Goal: Information Seeking & Learning: Learn about a topic

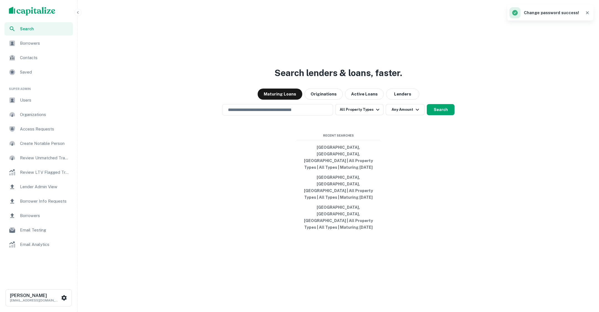
click at [588, 13] on icon "button" at bounding box center [587, 12] width 3 height 3
click at [28, 29] on span "Search" at bounding box center [45, 29] width 50 height 6
click at [27, 100] on span "Users" at bounding box center [45, 100] width 50 height 7
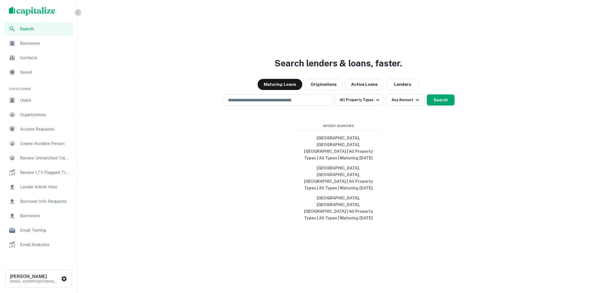
click at [79, 13] on icon "button" at bounding box center [78, 12] width 4 height 4
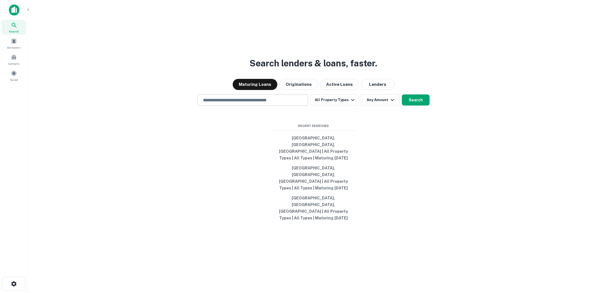
click at [264, 103] on input "text" at bounding box center [253, 100] width 106 height 6
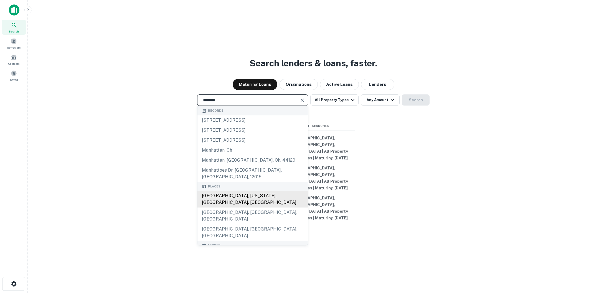
click at [232, 208] on div "[GEOGRAPHIC_DATA], [US_STATE], [GEOGRAPHIC_DATA], [GEOGRAPHIC_DATA]" at bounding box center [253, 199] width 110 height 17
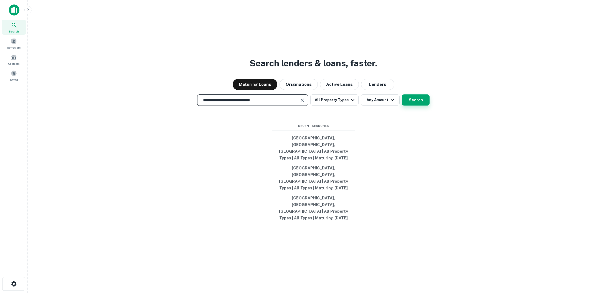
type input "**********"
click at [407, 105] on button "Search" at bounding box center [416, 99] width 28 height 11
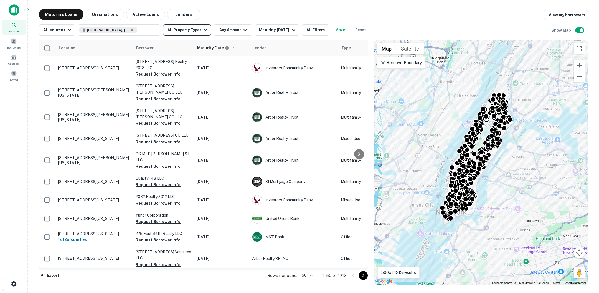
click at [202, 27] on icon "button" at bounding box center [205, 30] width 7 height 7
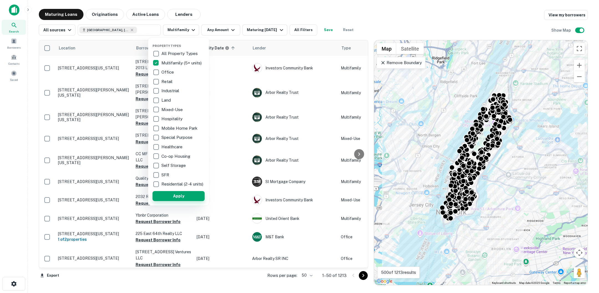
click at [182, 196] on button "Apply" at bounding box center [179, 196] width 52 height 10
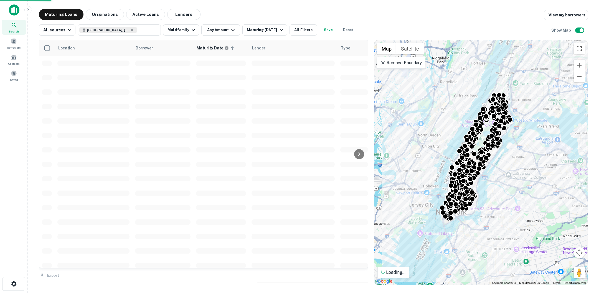
click at [230, 32] on div "Property Types All Property Types Multifamily (5+ units) Office Retail Industri…" at bounding box center [299, 146] width 599 height 293
click at [230, 32] on icon "button" at bounding box center [233, 30] width 7 height 7
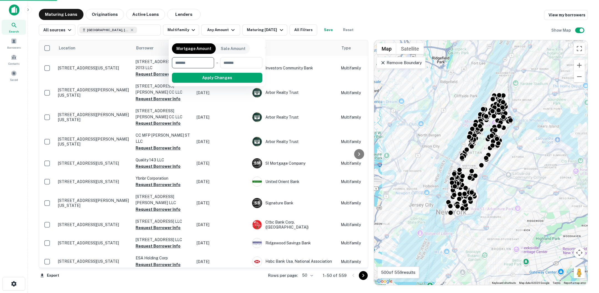
click at [275, 18] on div at bounding box center [299, 146] width 599 height 293
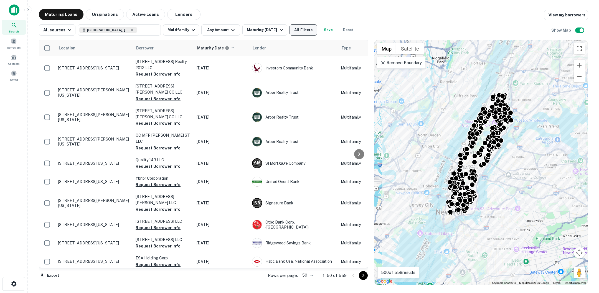
click at [304, 26] on button "All Filters" at bounding box center [304, 29] width 28 height 11
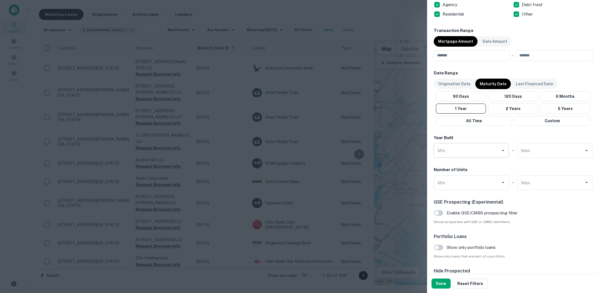
scroll to position [262, 0]
click at [440, 281] on button "Done" at bounding box center [441, 283] width 19 height 10
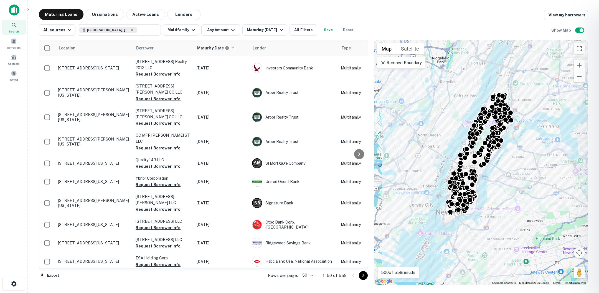
click at [564, 26] on div at bounding box center [299, 146] width 599 height 293
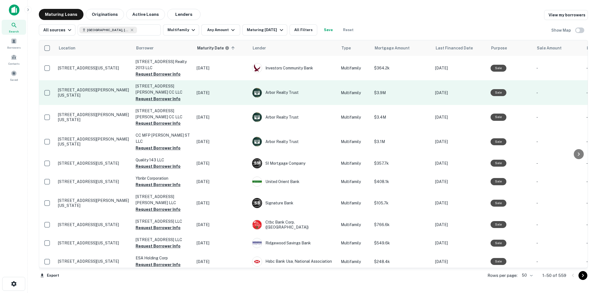
click at [97, 91] on p "33 Henry St New York, NY10002" at bounding box center [94, 92] width 72 height 10
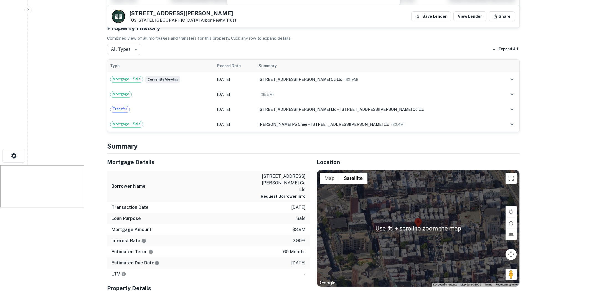
scroll to position [170, 0]
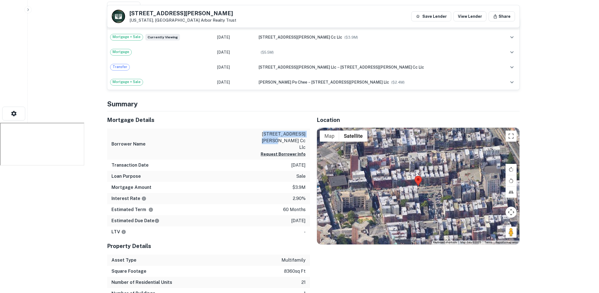
drag, startPoint x: 262, startPoint y: 133, endPoint x: 306, endPoint y: 131, distance: 44.7
click at [306, 131] on div "Borrower Name 33 henry street cc llc Request Borrower Info" at bounding box center [208, 143] width 203 height 31
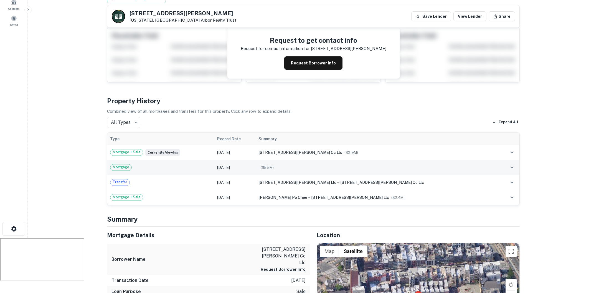
scroll to position [44, 0]
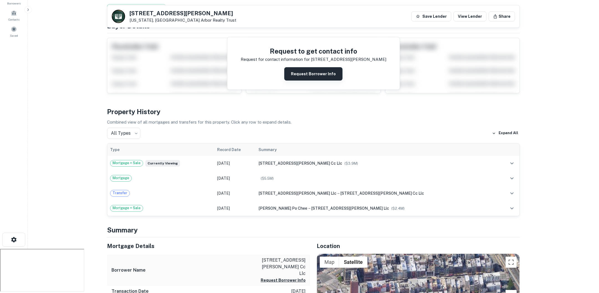
click at [307, 72] on button "Request Borrower Info" at bounding box center [313, 73] width 58 height 13
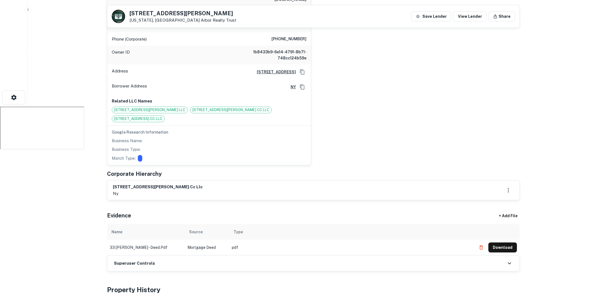
scroll to position [187, 0]
drag, startPoint x: 243, startPoint y: 230, endPoint x: 186, endPoint y: 229, distance: 56.6
click at [186, 239] on tr "33 henry - deed.pdf Mortgage Deed pdf Download" at bounding box center [313, 247] width 413 height 16
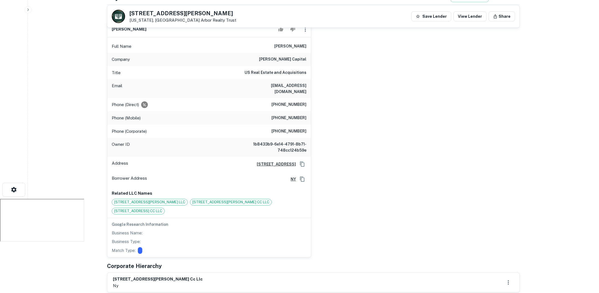
click at [380, 123] on div "abe cohen Full Name abe cohen Company conway capital Title US Real Estate and A…" at bounding box center [311, 137] width 417 height 241
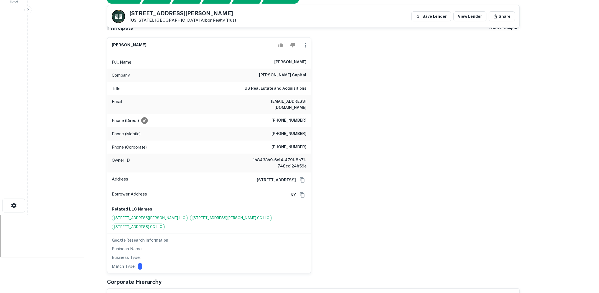
scroll to position [52, 0]
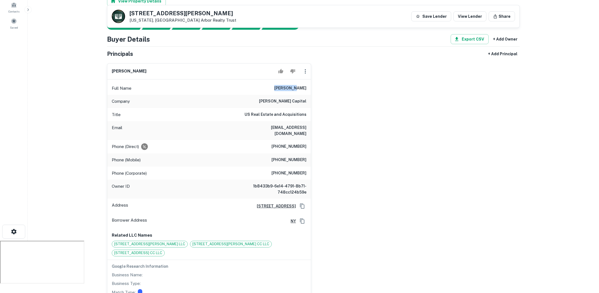
drag, startPoint x: 286, startPoint y: 86, endPoint x: 309, endPoint y: 88, distance: 23.1
click at [309, 88] on div "Full Name abe cohen" at bounding box center [209, 88] width 204 height 13
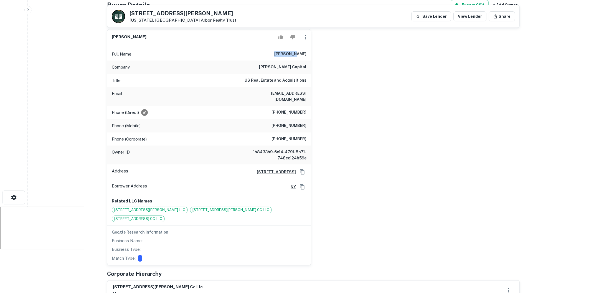
scroll to position [87, 0]
click at [267, 225] on div "Google Research Information Business Name: Business Type: Match Type:" at bounding box center [209, 244] width 204 height 39
click at [165, 216] on span "110 Madison Street CC LLC" at bounding box center [138, 219] width 52 height 6
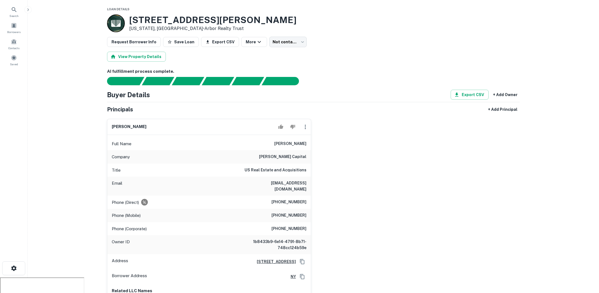
scroll to position [0, 0]
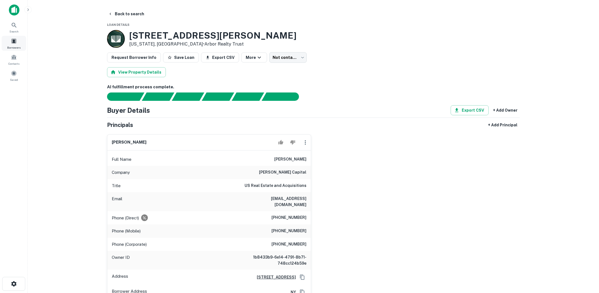
click at [14, 44] on div "Borrowers" at bounding box center [14, 43] width 24 height 15
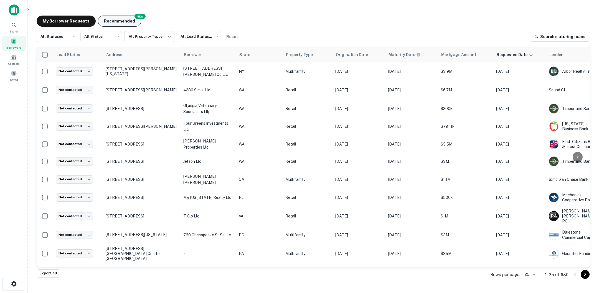
click at [125, 21] on button "Recommended" at bounding box center [119, 21] width 43 height 11
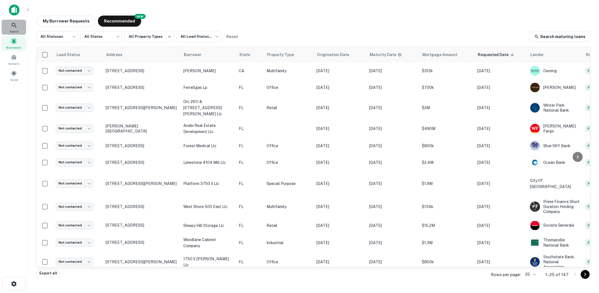
click at [14, 22] on icon at bounding box center [14, 25] width 7 height 7
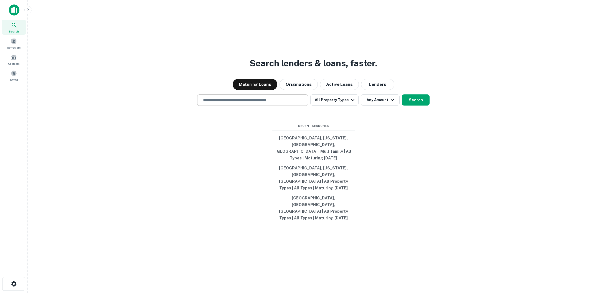
click at [264, 106] on div "​" at bounding box center [252, 99] width 111 height 11
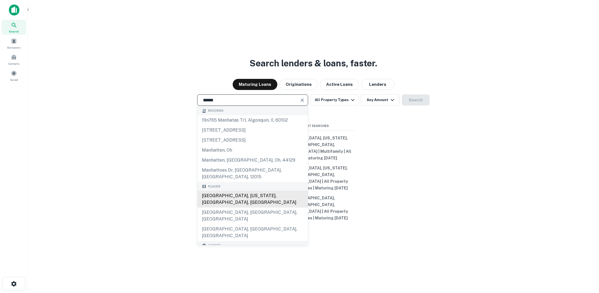
click at [232, 208] on div "[GEOGRAPHIC_DATA], [US_STATE], [GEOGRAPHIC_DATA], [GEOGRAPHIC_DATA]" at bounding box center [253, 199] width 110 height 17
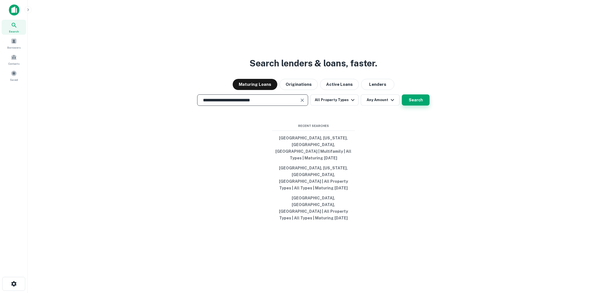
type input "**********"
click at [415, 105] on button "Search" at bounding box center [416, 99] width 28 height 11
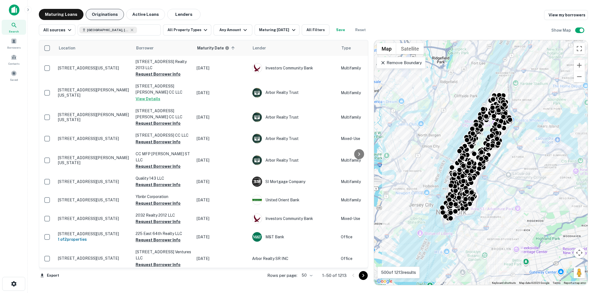
click at [110, 15] on button "Originations" at bounding box center [105, 14] width 38 height 11
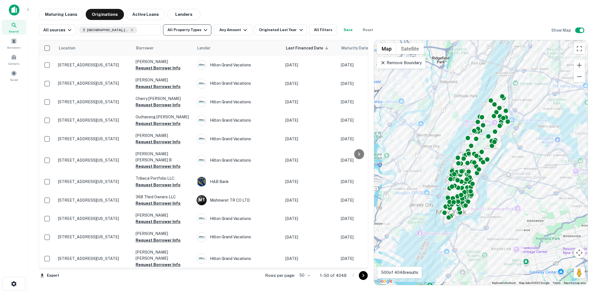
click at [204, 32] on icon "button" at bounding box center [205, 30] width 7 height 7
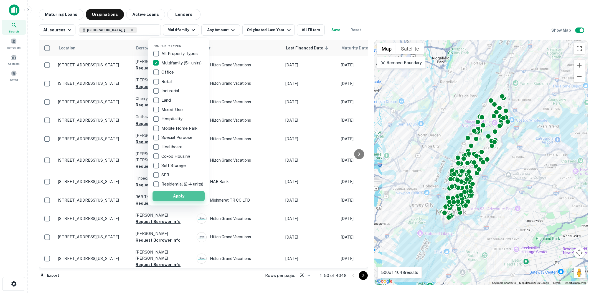
click at [180, 201] on button "Apply" at bounding box center [179, 196] width 52 height 10
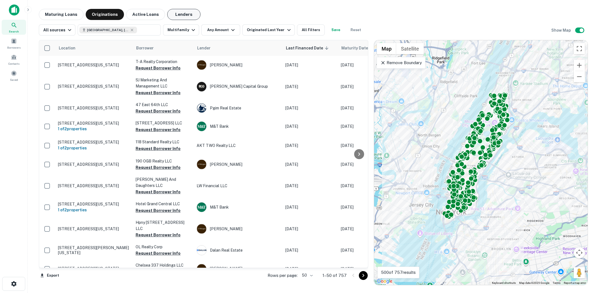
click at [185, 12] on button "Lenders" at bounding box center [183, 14] width 33 height 11
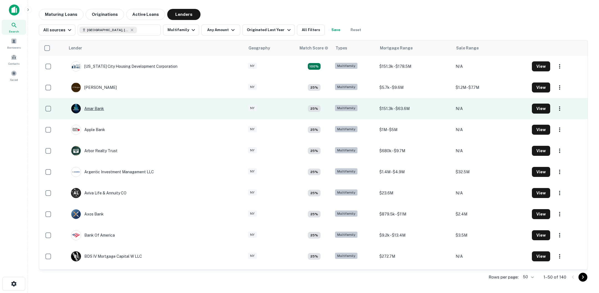
click at [95, 108] on div "Amar Bank" at bounding box center [87, 108] width 33 height 10
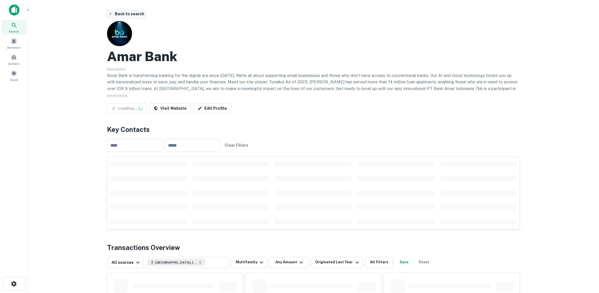
click at [136, 14] on button "Back to search" at bounding box center [126, 14] width 41 height 10
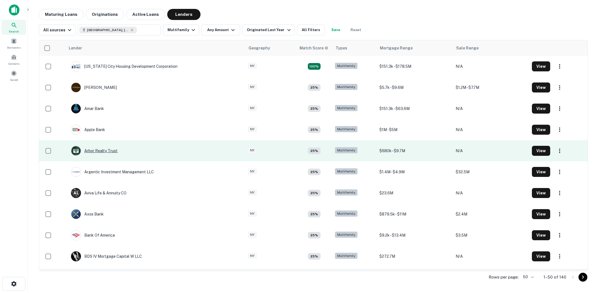
click at [96, 149] on div "Arbor Realty Trust" at bounding box center [94, 151] width 47 height 10
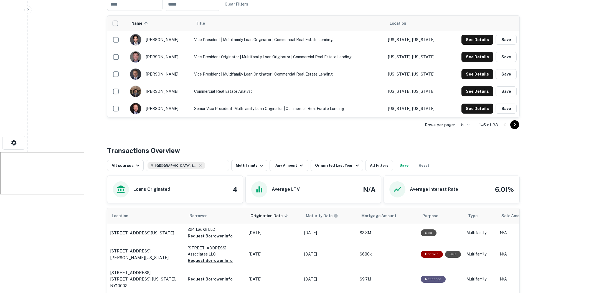
scroll to position [140, 0]
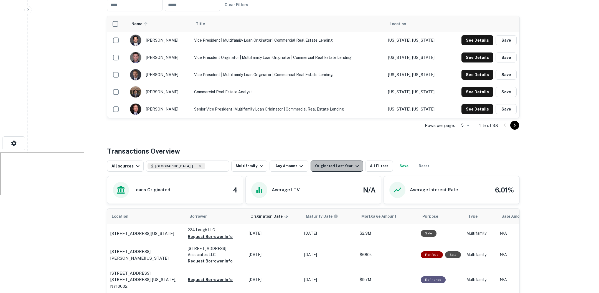
click at [345, 166] on div "Originated Last Year" at bounding box center [337, 166] width 45 height 7
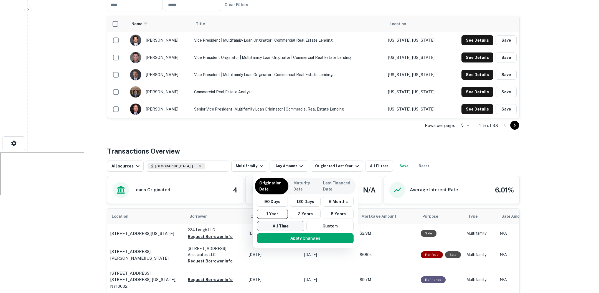
click at [293, 227] on button "All Time" at bounding box center [280, 226] width 47 height 10
click at [308, 236] on button "Apply Changes" at bounding box center [304, 238] width 97 height 10
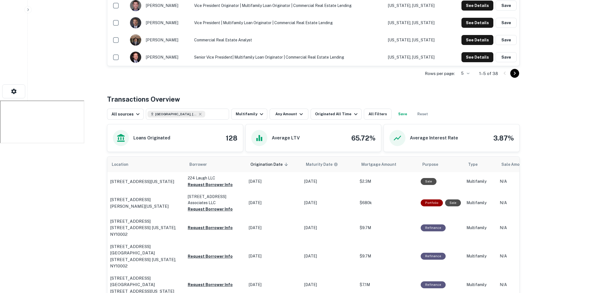
scroll to position [194, 0]
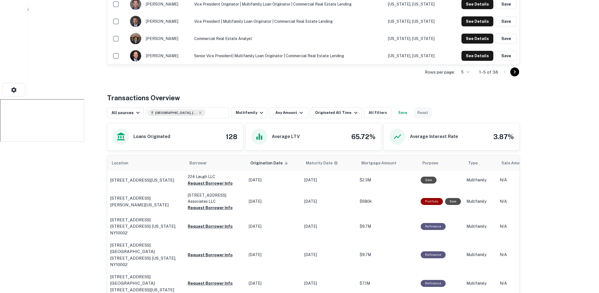
click at [420, 113] on button "Reset" at bounding box center [423, 112] width 18 height 11
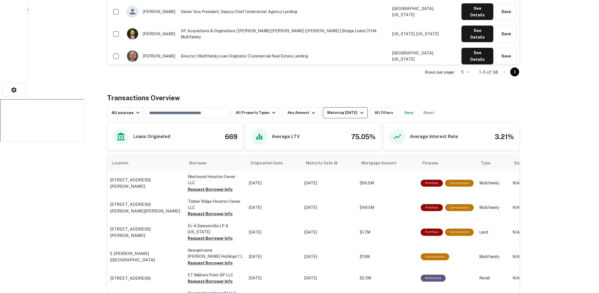
click at [352, 110] on div "Maturing In 1 Year" at bounding box center [346, 112] width 38 height 7
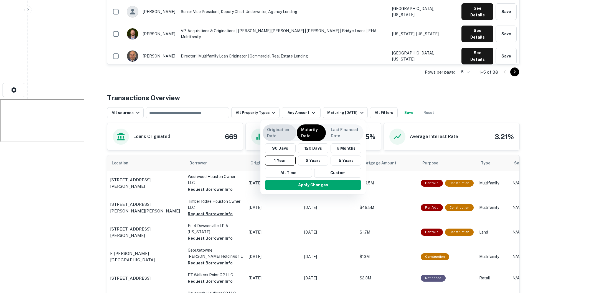
click at [283, 130] on p "Origination Date" at bounding box center [279, 133] width 25 height 12
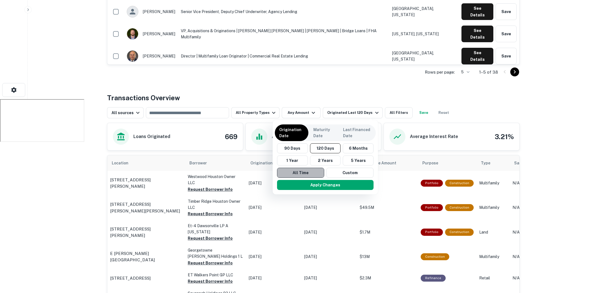
click at [298, 169] on button "All Time" at bounding box center [300, 173] width 47 height 10
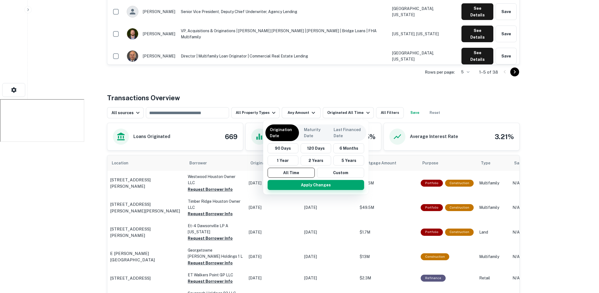
click at [303, 184] on button "Apply Changes" at bounding box center [316, 185] width 97 height 10
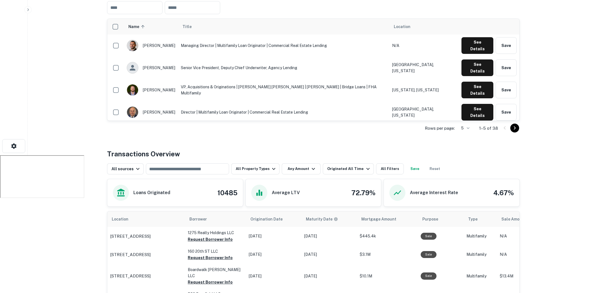
scroll to position [136, 0]
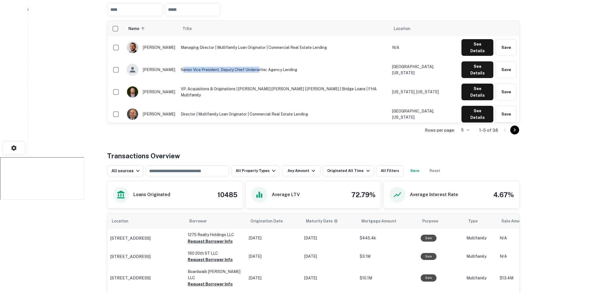
drag, startPoint x: 204, startPoint y: 60, endPoint x: 280, endPoint y: 60, distance: 76.0
click at [280, 60] on td "Senior Vice President, Deputy Chief Underwriter, Agency Lending" at bounding box center [283, 70] width 211 height 22
click at [472, 56] on button "See Details" at bounding box center [478, 47] width 32 height 17
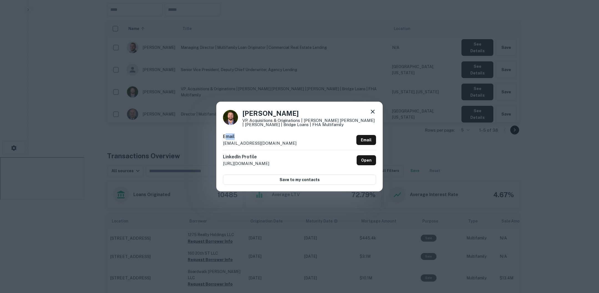
drag, startPoint x: 266, startPoint y: 139, endPoint x: 226, endPoint y: 138, distance: 39.7
click at [226, 138] on div "Email cmoser@arbor.com Email" at bounding box center [299, 141] width 153 height 17
click at [247, 147] on div "Email cmoser@arbor.com Email" at bounding box center [299, 141] width 153 height 17
click at [372, 113] on icon at bounding box center [373, 111] width 7 height 7
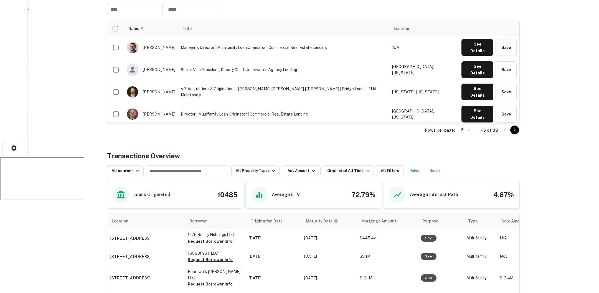
click at [479, 56] on button "See Details" at bounding box center [478, 47] width 32 height 17
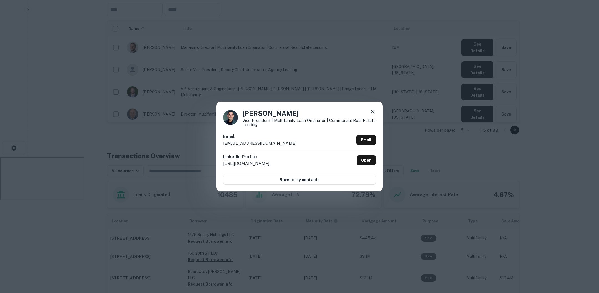
click at [372, 115] on div at bounding box center [373, 112] width 7 height 9
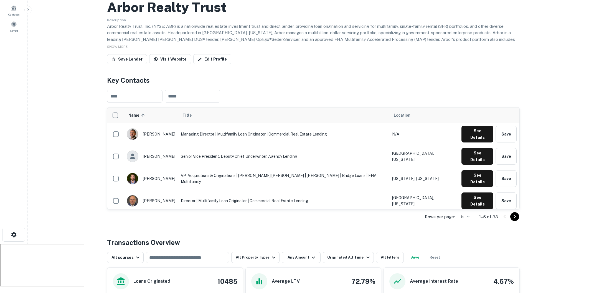
scroll to position [0, 0]
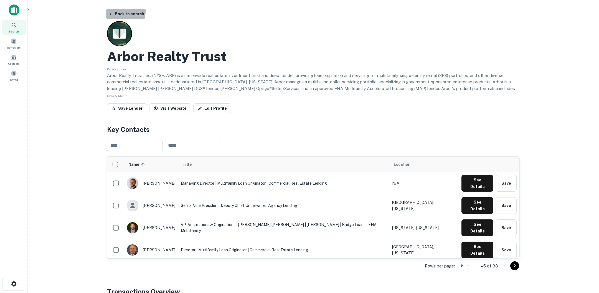
click at [118, 11] on button "Back to search" at bounding box center [126, 14] width 41 height 10
click at [135, 12] on button "Back to search" at bounding box center [126, 14] width 41 height 10
click at [17, 25] on icon at bounding box center [14, 25] width 7 height 7
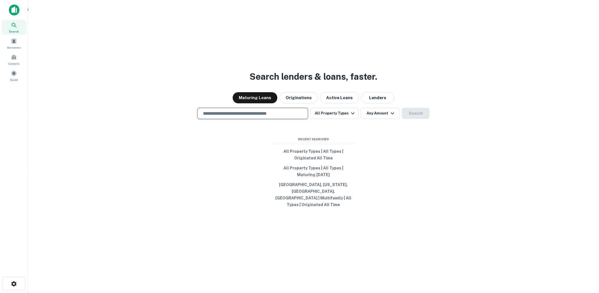
click at [278, 117] on input "text" at bounding box center [253, 113] width 106 height 6
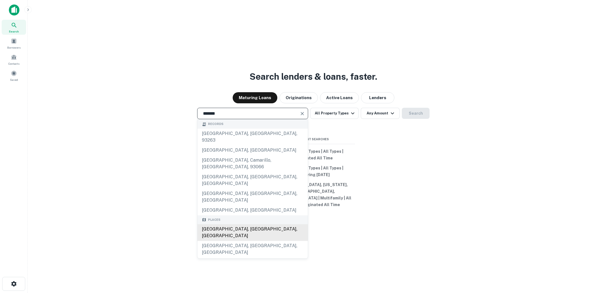
click at [252, 224] on div "[GEOGRAPHIC_DATA], [GEOGRAPHIC_DATA], [GEOGRAPHIC_DATA]" at bounding box center [253, 232] width 110 height 17
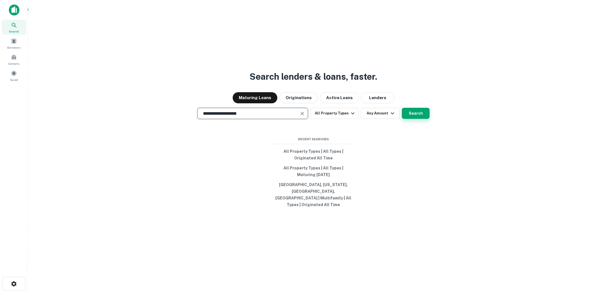
type input "**********"
click at [416, 119] on button "Search" at bounding box center [416, 113] width 28 height 11
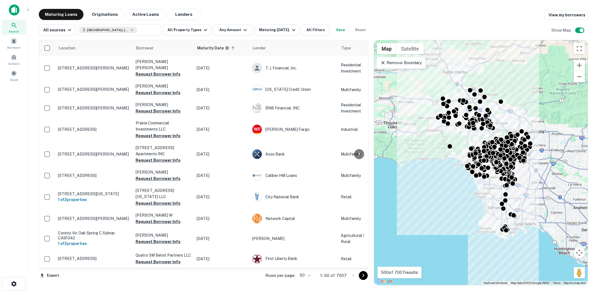
click at [29, 11] on icon "button" at bounding box center [28, 9] width 4 height 4
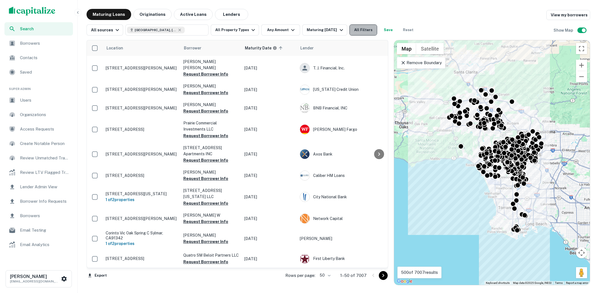
click at [365, 31] on button "All Filters" at bounding box center [364, 29] width 28 height 11
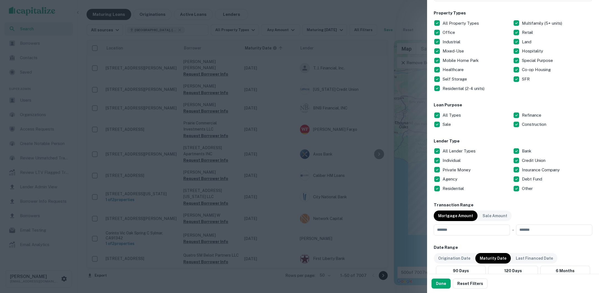
scroll to position [98, 0]
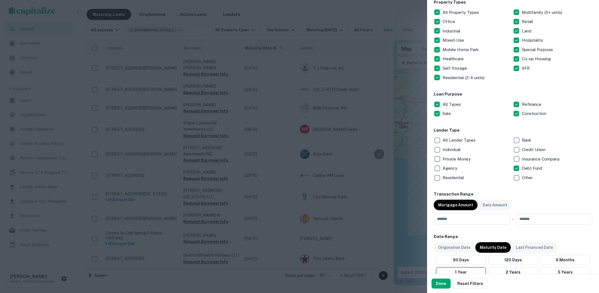
click at [438, 283] on button "Done" at bounding box center [441, 283] width 19 height 10
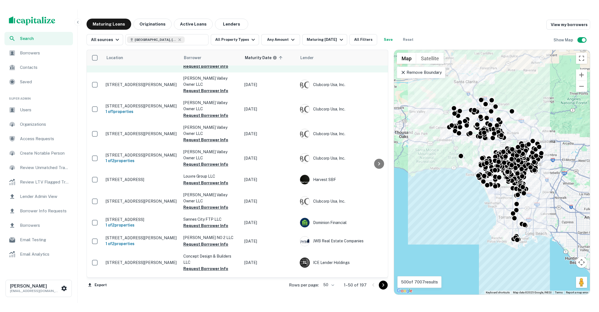
scroll to position [43, 0]
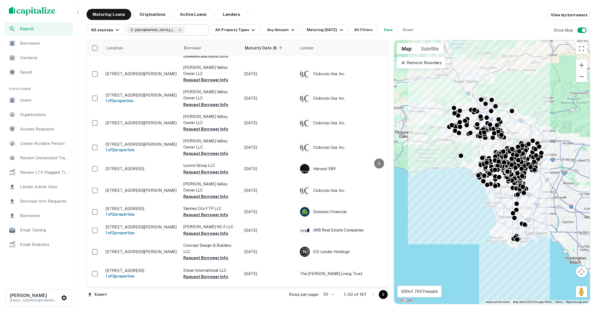
click at [185, 32] on input "text" at bounding box center [195, 30] width 21 height 8
click at [181, 32] on input "**********" at bounding box center [162, 30] width 71 height 8
type input "*"
type input "***"
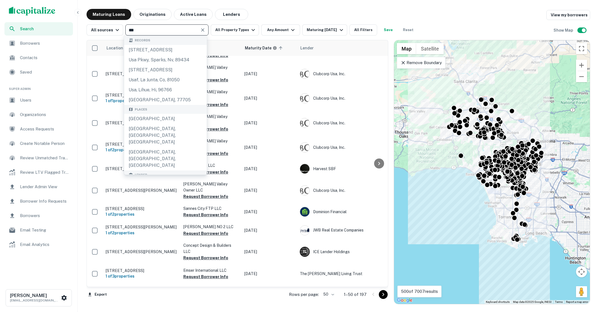
click at [190, 33] on input "***" at bounding box center [162, 30] width 71 height 8
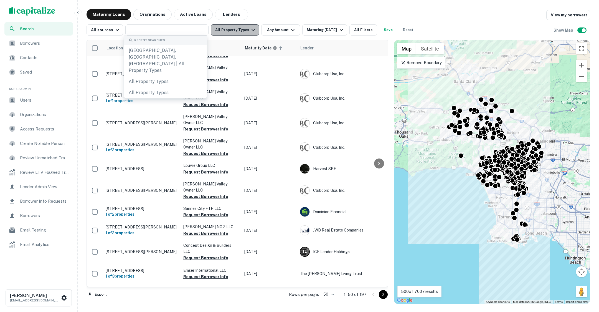
click at [252, 32] on icon "button" at bounding box center [253, 30] width 7 height 7
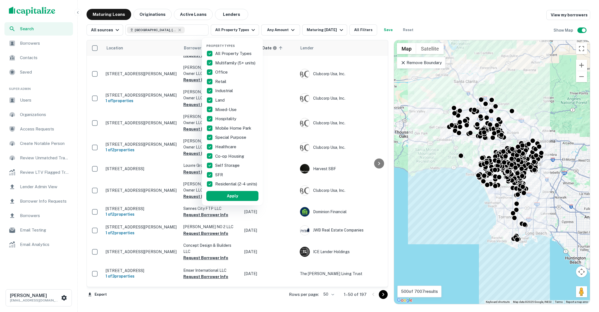
click at [209, 49] on div "Property Types All Property Types Multifamily (5+ units) Office Retail Industri…" at bounding box center [232, 121] width 52 height 159
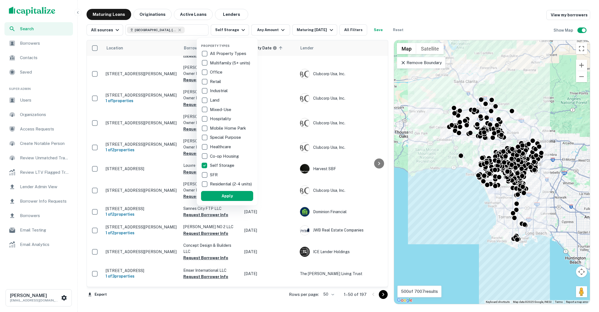
click at [176, 33] on div at bounding box center [299, 156] width 599 height 312
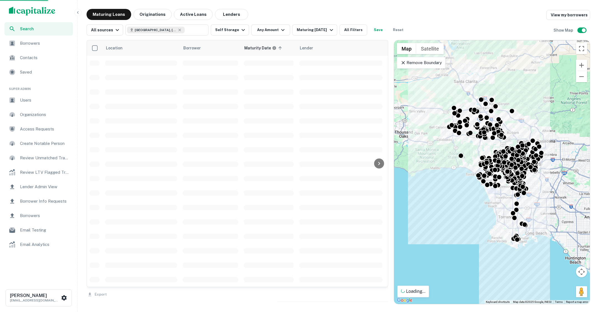
click at [169, 30] on div at bounding box center [299, 156] width 599 height 312
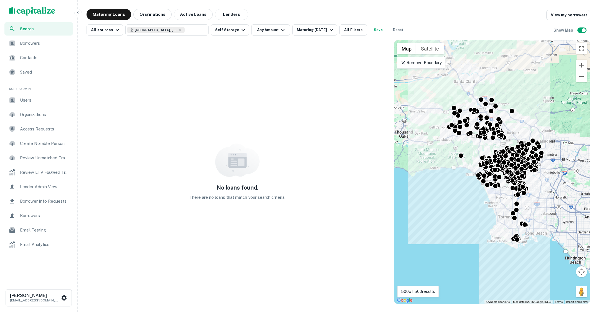
click at [404, 62] on icon at bounding box center [404, 63] width 6 height 6
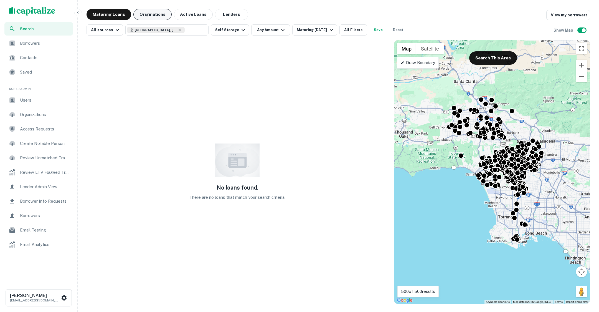
click at [146, 13] on button "Originations" at bounding box center [152, 14] width 38 height 11
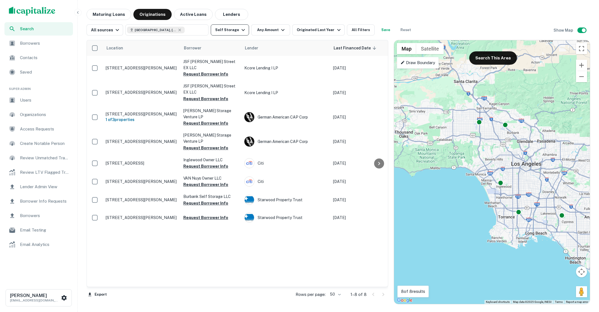
click at [240, 28] on icon "button" at bounding box center [243, 30] width 7 height 7
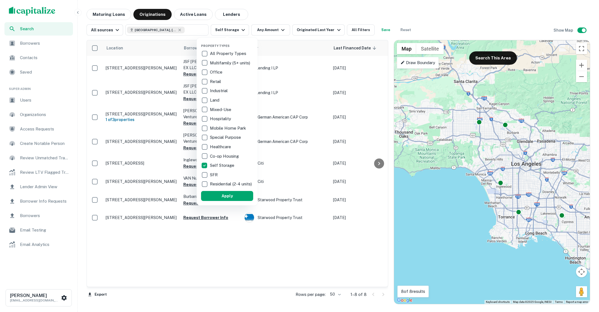
click at [470, 121] on div at bounding box center [299, 156] width 599 height 312
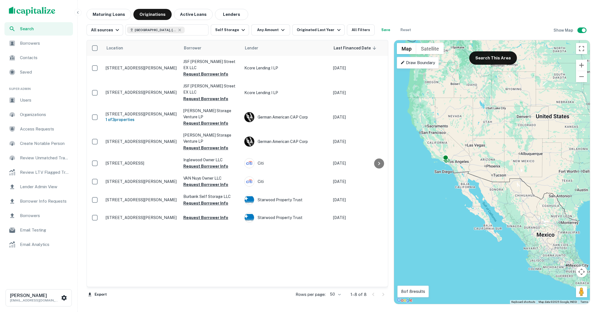
drag, startPoint x: 520, startPoint y: 121, endPoint x: 452, endPoint y: 170, distance: 84.0
click at [452, 170] on div "To activate drag with keyboard, press Alt + Enter. Once in keyboard drag state,…" at bounding box center [492, 172] width 196 height 264
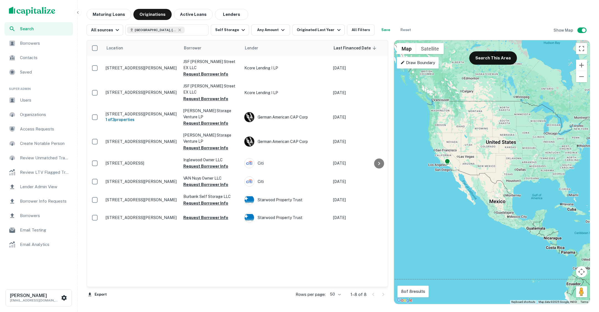
drag, startPoint x: 531, startPoint y: 151, endPoint x: 488, endPoint y: 155, distance: 42.9
click at [488, 155] on div "To activate drag with keyboard, press Alt + Enter. Once in keyboard drag state,…" at bounding box center [492, 172] width 196 height 264
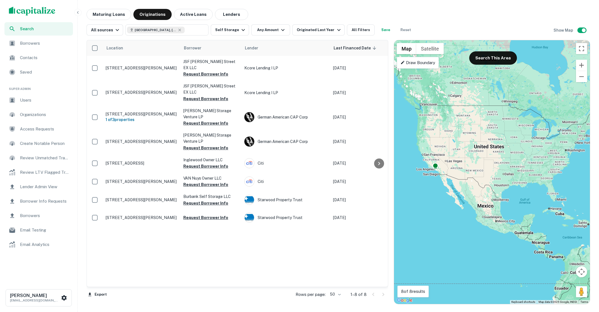
drag, startPoint x: 488, startPoint y: 155, endPoint x: 479, endPoint y: 155, distance: 9.4
click at [479, 155] on div "To activate drag with keyboard, press Alt + Enter. Once in keyboard drag state,…" at bounding box center [492, 172] width 196 height 264
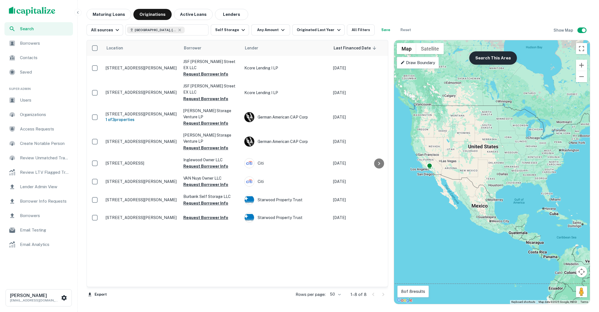
click at [498, 54] on button "Search This Area" at bounding box center [493, 57] width 48 height 13
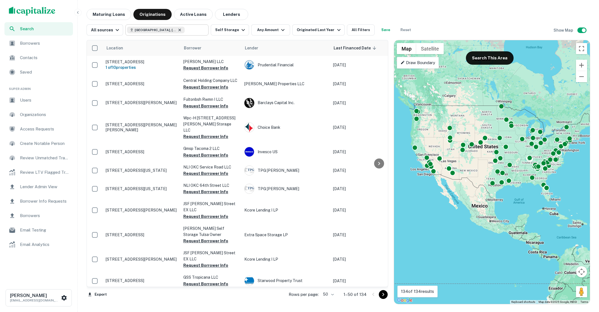
click at [178, 30] on icon at bounding box center [180, 30] width 4 height 4
type input "**********"
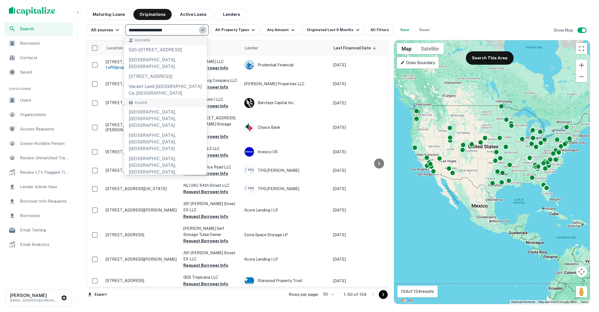
click at [201, 31] on icon "Clear" at bounding box center [203, 30] width 6 height 6
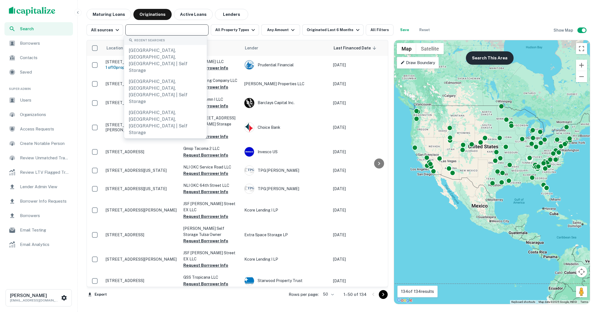
click at [492, 58] on button "Search This Area" at bounding box center [490, 57] width 48 height 13
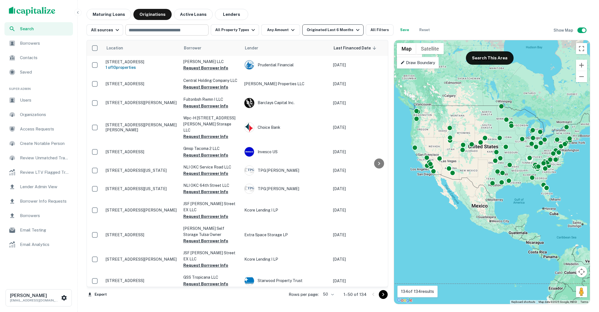
click at [355, 31] on icon "button" at bounding box center [358, 30] width 7 height 7
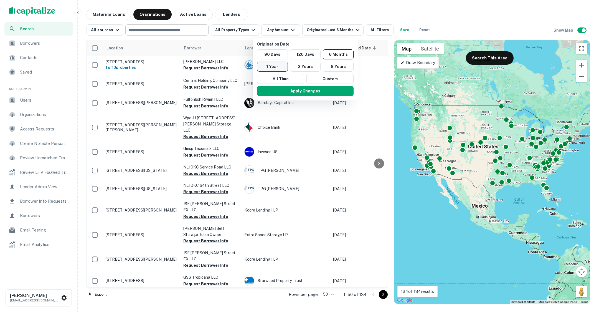
click at [273, 67] on button "1 Year" at bounding box center [272, 67] width 31 height 10
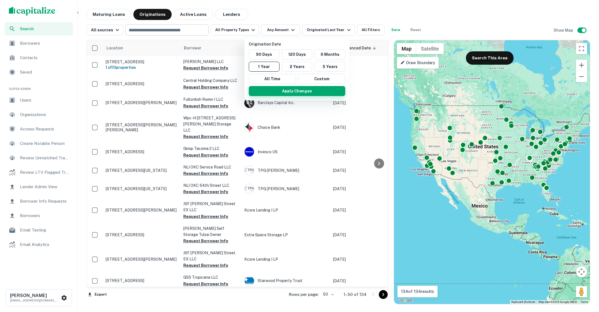
click at [302, 90] on button "Apply Changes" at bounding box center [297, 91] width 97 height 10
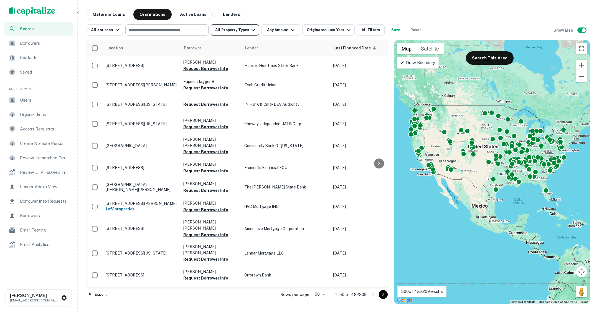
click at [252, 26] on button "All Property Types" at bounding box center [235, 29] width 48 height 11
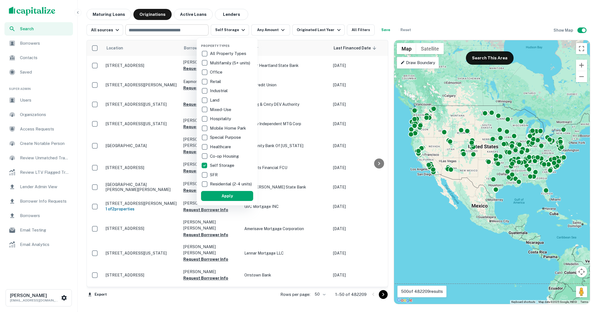
drag, startPoint x: 223, startPoint y: 200, endPoint x: 407, endPoint y: 178, distance: 185.2
click at [223, 200] on button "Apply" at bounding box center [227, 196] width 52 height 10
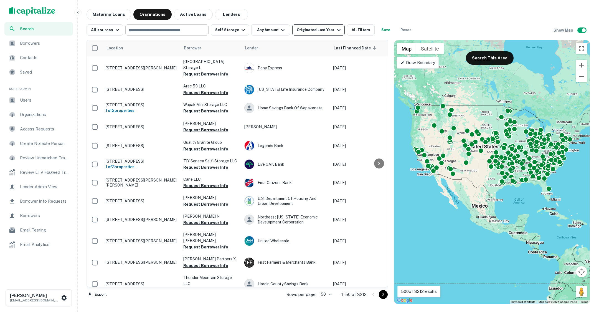
click at [336, 30] on icon "button" at bounding box center [339, 30] width 7 height 7
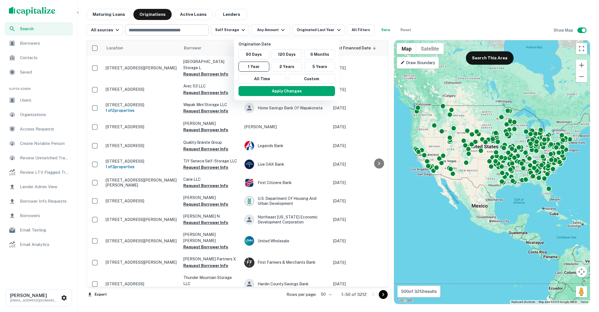
click at [280, 29] on div at bounding box center [299, 156] width 599 height 312
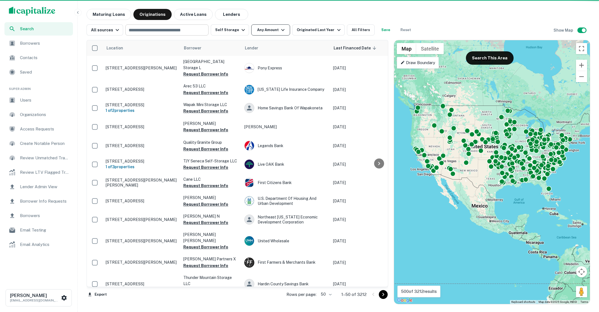
click at [280, 27] on icon "button" at bounding box center [283, 30] width 7 height 7
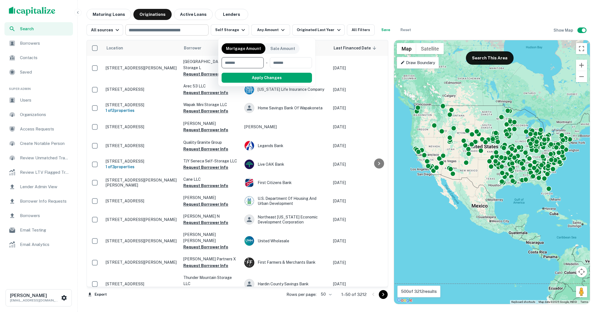
click at [240, 31] on div at bounding box center [299, 156] width 599 height 312
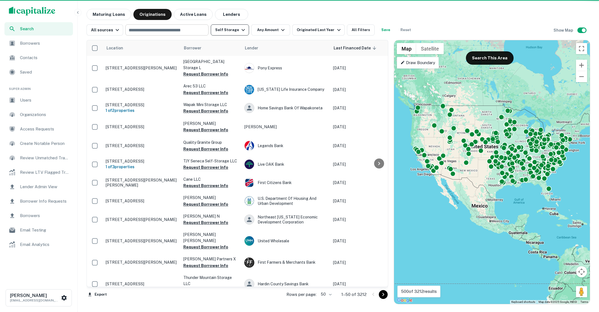
click at [242, 29] on icon "button" at bounding box center [243, 30] width 3 height 2
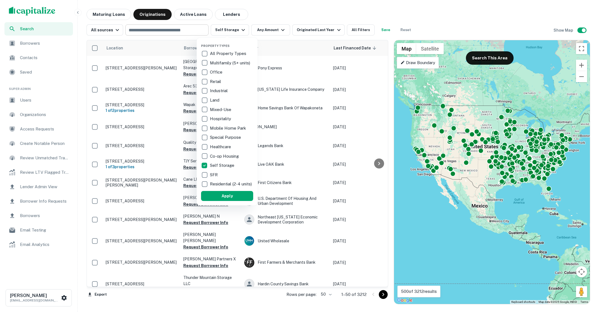
click at [255, 15] on div at bounding box center [299, 156] width 599 height 312
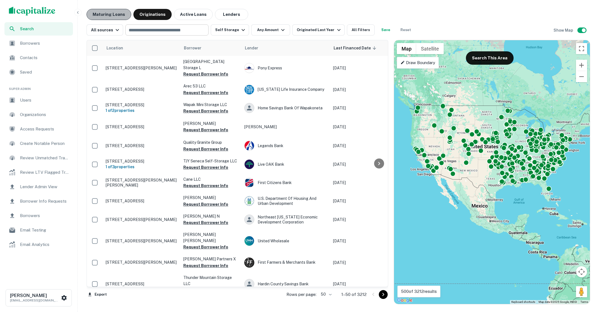
click at [123, 12] on button "Maturing Loans" at bounding box center [109, 14] width 45 height 11
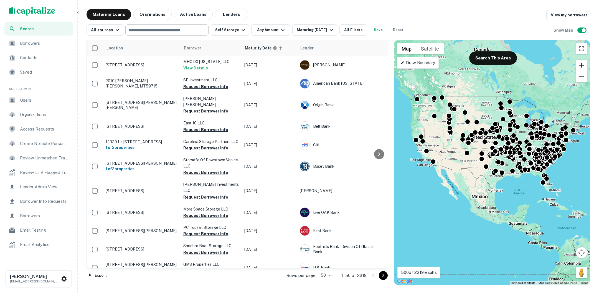
click at [584, 67] on button "Zoom in" at bounding box center [581, 65] width 11 height 11
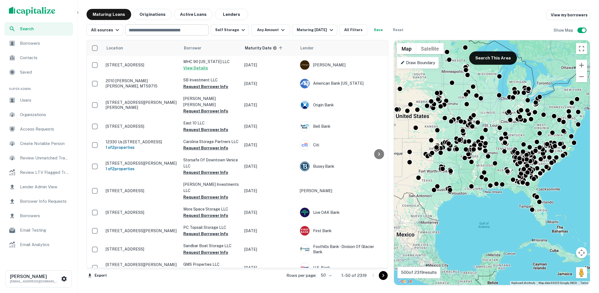
drag, startPoint x: 566, startPoint y: 158, endPoint x: 502, endPoint y: 162, distance: 63.4
click at [502, 162] on div "To activate drag with keyboard, press Alt + Enter. Once in keyboard drag state,…" at bounding box center [492, 162] width 196 height 244
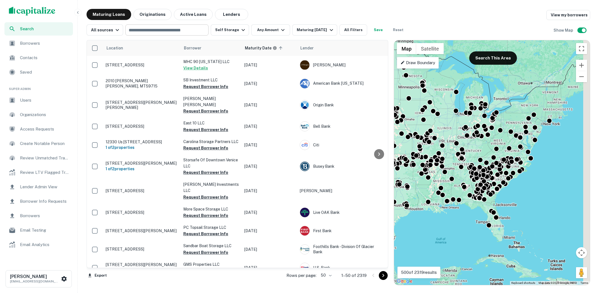
drag, startPoint x: 480, startPoint y: 193, endPoint x: 434, endPoint y: 208, distance: 47.6
click at [434, 208] on div "To activate drag with keyboard, press Alt + Enter. Once in keyboard drag state,…" at bounding box center [492, 162] width 196 height 244
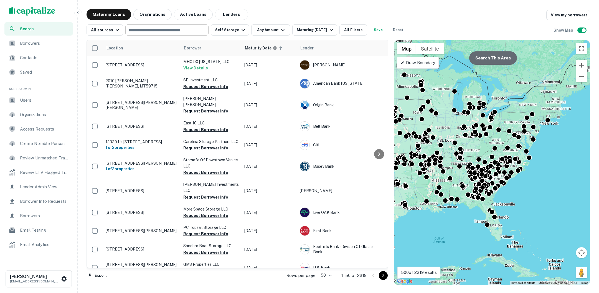
click at [496, 57] on button "Search This Area" at bounding box center [493, 57] width 48 height 13
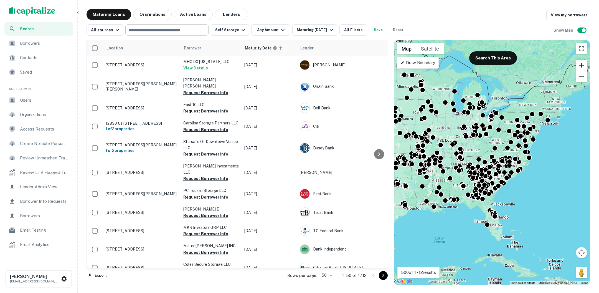
click at [583, 65] on button "Zoom in" at bounding box center [581, 65] width 11 height 11
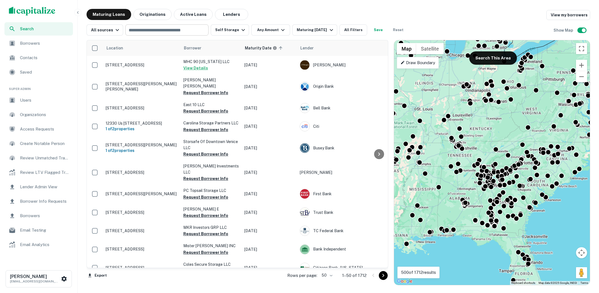
drag, startPoint x: 510, startPoint y: 194, endPoint x: 542, endPoint y: 184, distance: 33.5
click at [542, 184] on div "To activate drag with keyboard, press Alt + Enter. Once in keyboard drag state,…" at bounding box center [492, 162] width 196 height 244
click at [581, 68] on button "Zoom in" at bounding box center [581, 65] width 11 height 11
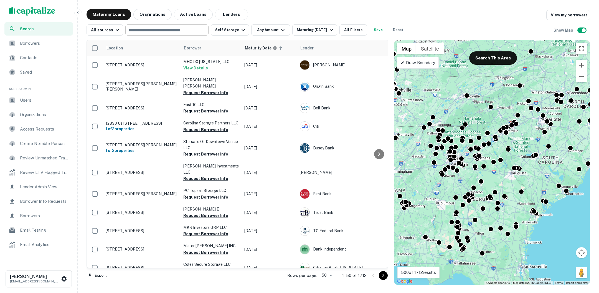
drag, startPoint x: 523, startPoint y: 157, endPoint x: 488, endPoint y: 113, distance: 55.7
click at [488, 113] on div "To activate drag with keyboard, press Alt + Enter. Once in keyboard drag state,…" at bounding box center [492, 162] width 196 height 244
click at [493, 58] on button "Search This Area" at bounding box center [493, 57] width 48 height 13
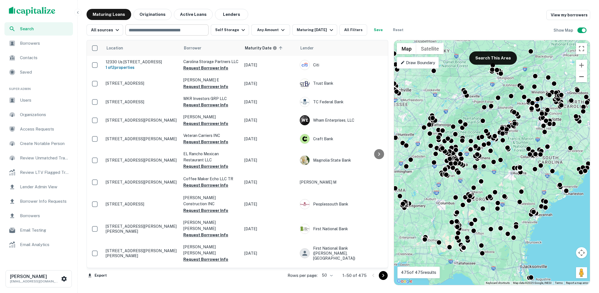
click at [580, 78] on button "Zoom out" at bounding box center [581, 76] width 11 height 11
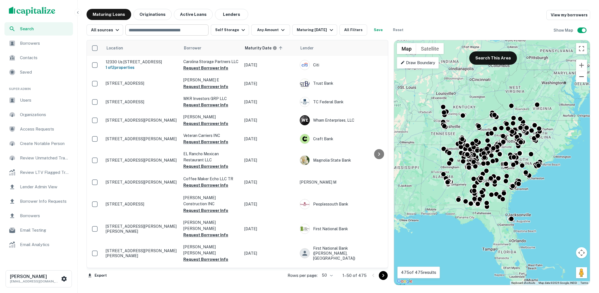
click at [583, 75] on button "Zoom out" at bounding box center [581, 76] width 11 height 11
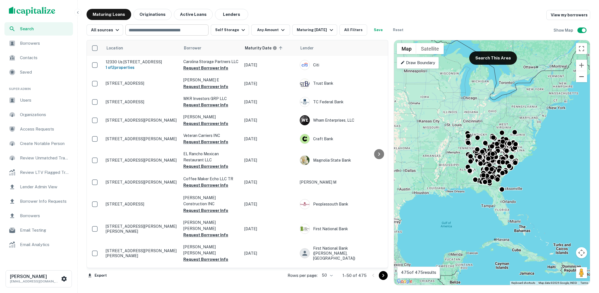
click at [583, 75] on button "Zoom out" at bounding box center [581, 76] width 11 height 11
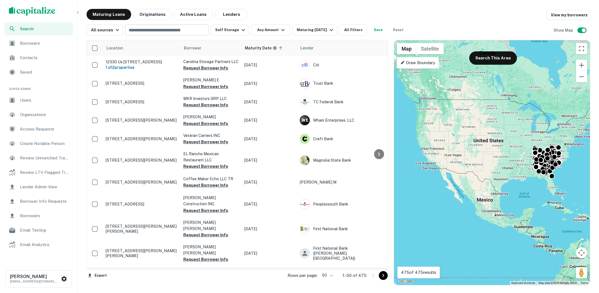
drag, startPoint x: 488, startPoint y: 135, endPoint x: 544, endPoint y: 136, distance: 55.5
click at [544, 136] on div "To activate drag with keyboard, press Alt + Enter. Once in keyboard drag state,…" at bounding box center [492, 162] width 196 height 244
click at [499, 58] on button "Search This Area" at bounding box center [493, 57] width 48 height 13
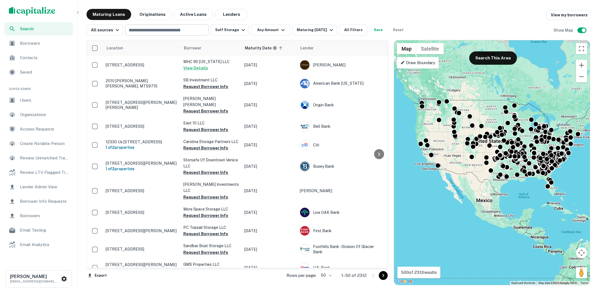
click at [418, 273] on p "500 of 2312 results" at bounding box center [419, 272] width 36 height 7
drag, startPoint x: 414, startPoint y: 273, endPoint x: 424, endPoint y: 273, distance: 10.0
click at [424, 273] on p "500 of 2312 results" at bounding box center [419, 272] width 36 height 7
click at [242, 31] on icon "button" at bounding box center [243, 30] width 7 height 7
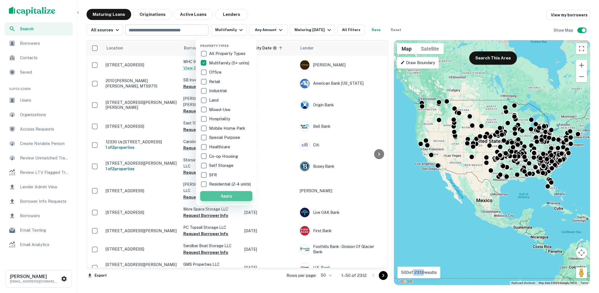
click at [234, 197] on button "Apply" at bounding box center [226, 196] width 52 height 10
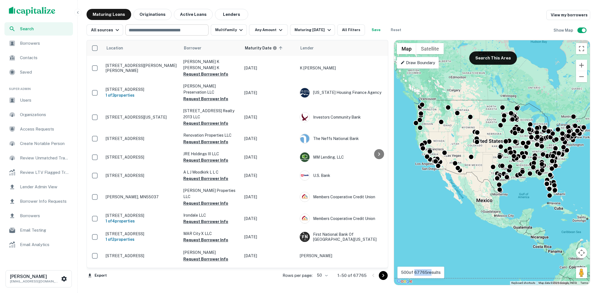
drag, startPoint x: 416, startPoint y: 273, endPoint x: 430, endPoint y: 272, distance: 14.7
click at [430, 272] on p "500 of 67765 results" at bounding box center [421, 272] width 40 height 7
click at [424, 21] on div "All sources ​ Multifamily Any Amount Maturing In 1 Year All Filters Save Reset …" at bounding box center [339, 28] width 504 height 16
click at [204, 12] on button "Active Loans" at bounding box center [193, 14] width 39 height 11
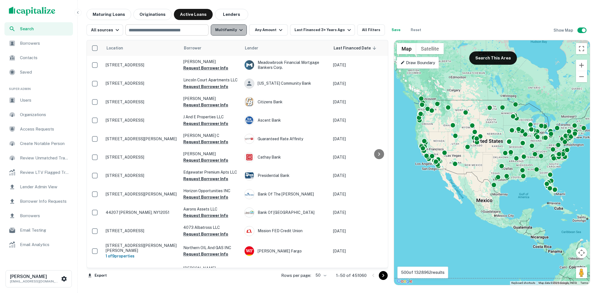
click at [241, 31] on button "Multifamily" at bounding box center [229, 29] width 36 height 11
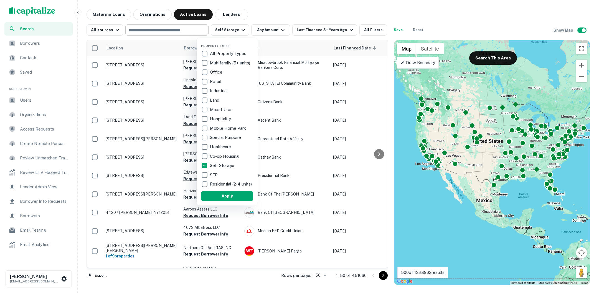
drag, startPoint x: 223, startPoint y: 203, endPoint x: 362, endPoint y: 209, distance: 139.1
click at [223, 201] on button "Apply" at bounding box center [227, 196] width 52 height 10
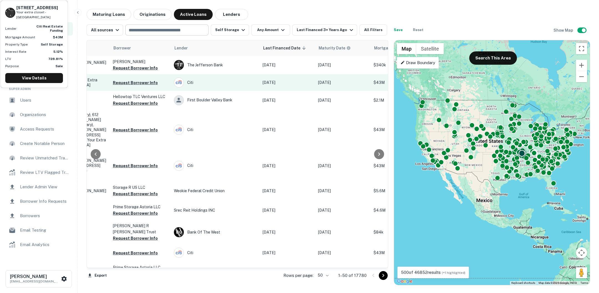
scroll to position [0, 72]
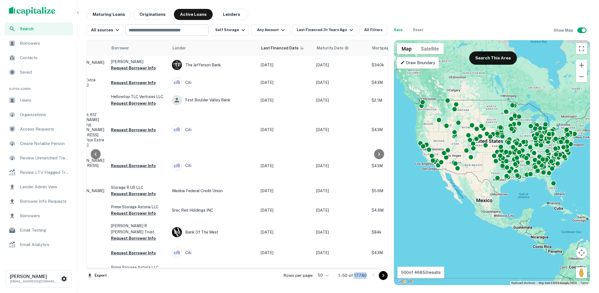
drag, startPoint x: 367, startPoint y: 275, endPoint x: 355, endPoint y: 274, distance: 12.2
click at [355, 274] on div "Rows per page: 50 ** 1–50 of 17780" at bounding box center [333, 275] width 112 height 15
click at [294, 14] on div "Maturing Loans Originations Active Loans Lenders" at bounding box center [339, 14] width 504 height 11
click at [143, 18] on button "Originations" at bounding box center [152, 14] width 38 height 11
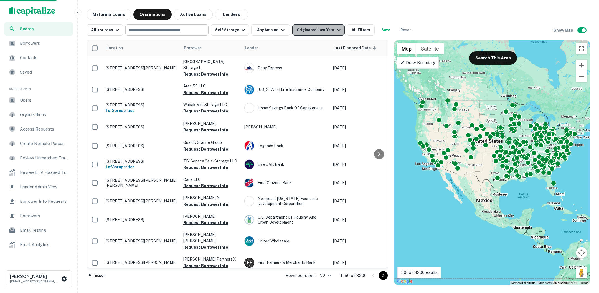
click at [336, 31] on icon "button" at bounding box center [339, 30] width 7 height 7
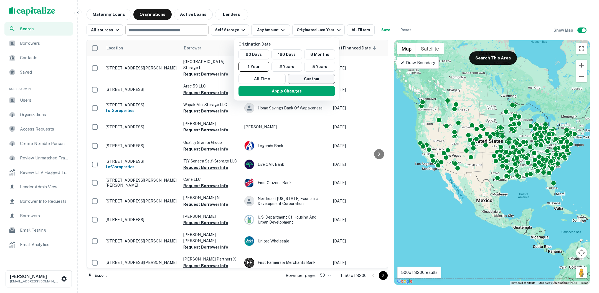
click at [309, 76] on button "Custom" at bounding box center [311, 79] width 47 height 10
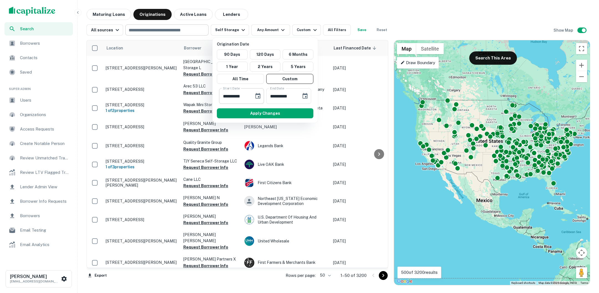
click at [256, 97] on icon "Choose date, selected date is Feb 27, 2025" at bounding box center [258, 96] width 5 height 6
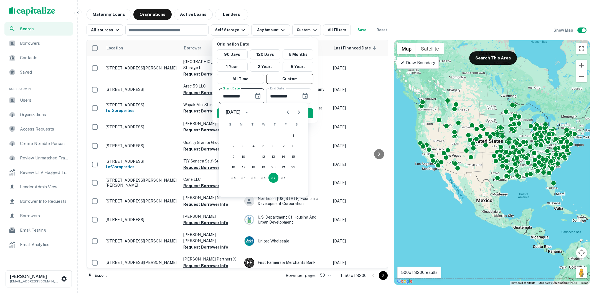
click at [250, 113] on icon "calendar view is open, switch to year view" at bounding box center [247, 112] width 7 height 7
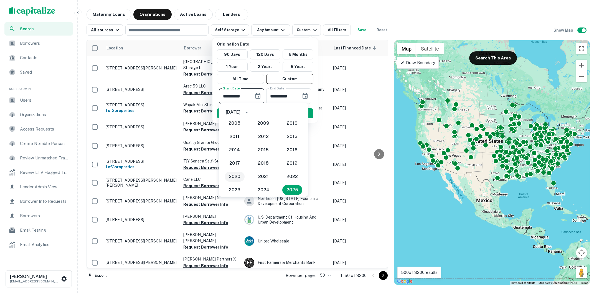
click at [234, 179] on button "2020" at bounding box center [235, 176] width 20 height 10
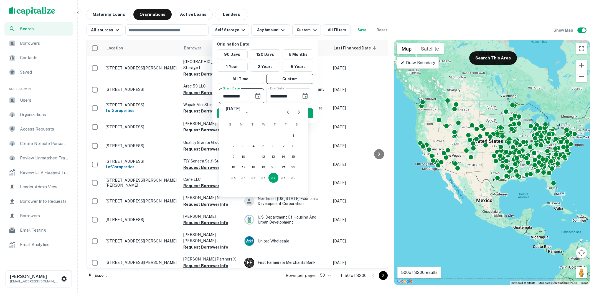
type input "**********"
click at [303, 93] on icon "Choose date, selected date is Aug 26, 2025" at bounding box center [305, 96] width 5 height 6
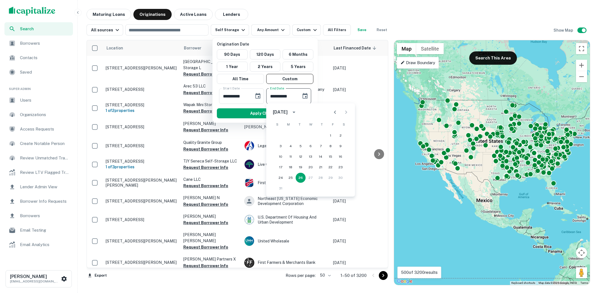
click at [297, 114] on icon "calendar view is open, switch to year view" at bounding box center [294, 112] width 7 height 7
click at [284, 139] on button "2023" at bounding box center [282, 139] width 20 height 10
type input "**********"
click at [264, 115] on button "Apply Changes" at bounding box center [265, 113] width 97 height 10
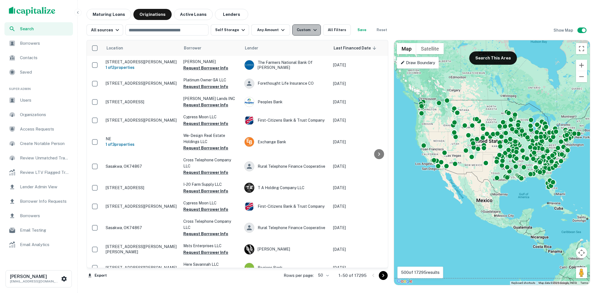
click at [314, 29] on icon "button" at bounding box center [315, 30] width 3 height 2
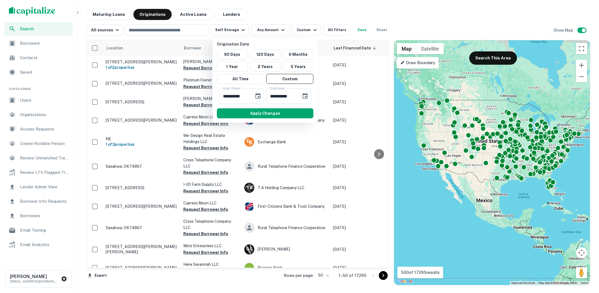
drag, startPoint x: 366, startPoint y: 275, endPoint x: 360, endPoint y: 275, distance: 6.7
click at [360, 275] on div at bounding box center [299, 146] width 599 height 293
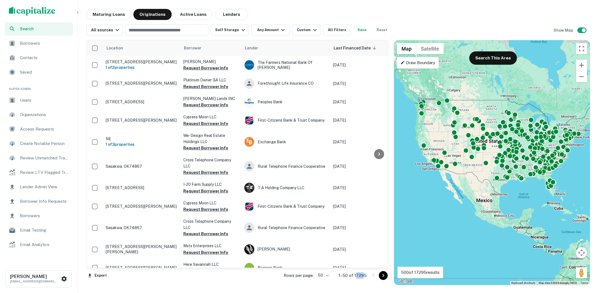
drag, startPoint x: 356, startPoint y: 278, endPoint x: 365, endPoint y: 275, distance: 9.8
click at [365, 275] on p "1–50 of 17295" at bounding box center [353, 275] width 28 height 7
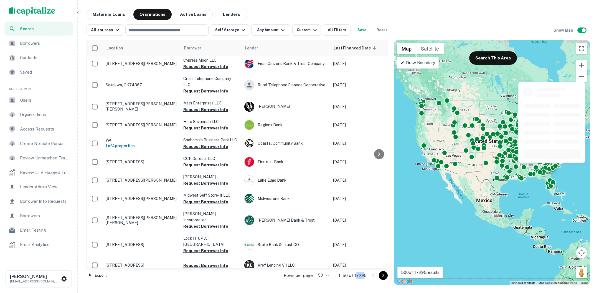
scroll to position [142, 0]
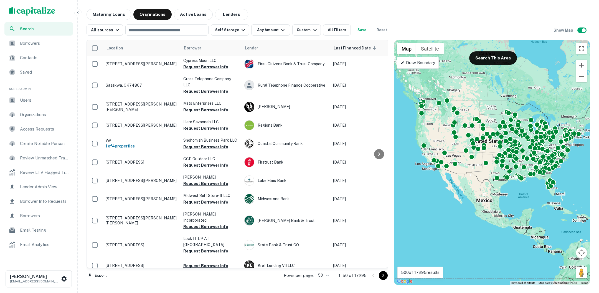
click at [270, 17] on div "Maturing Loans Originations Active Loans Lenders" at bounding box center [339, 14] width 504 height 11
click at [186, 29] on input "text" at bounding box center [166, 30] width 79 height 8
click at [271, 11] on div "Maturing Loans Originations Active Loans Lenders" at bounding box center [339, 14] width 504 height 11
click at [199, 30] on input "text" at bounding box center [166, 30] width 79 height 8
type input "*******"
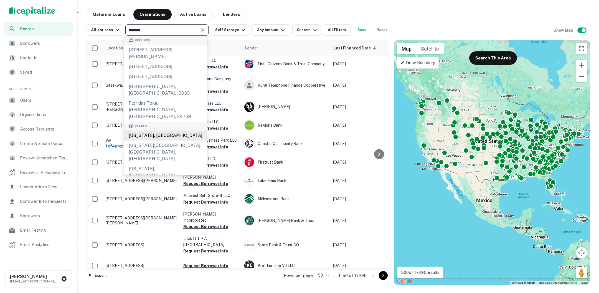
click at [162, 130] on div "[US_STATE], [GEOGRAPHIC_DATA]" at bounding box center [165, 135] width 83 height 10
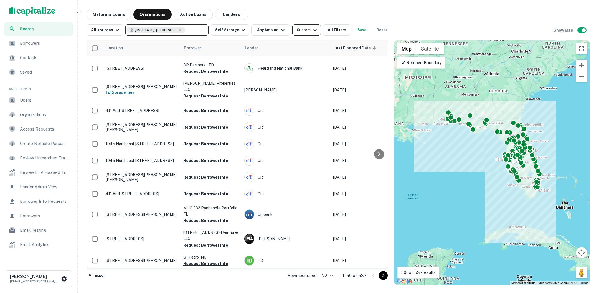
click at [312, 33] on button "Custom" at bounding box center [306, 29] width 28 height 11
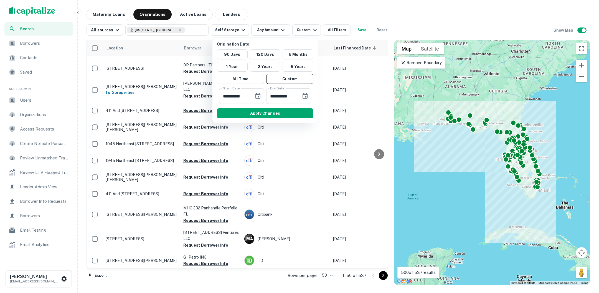
click at [304, 16] on div at bounding box center [299, 146] width 599 height 293
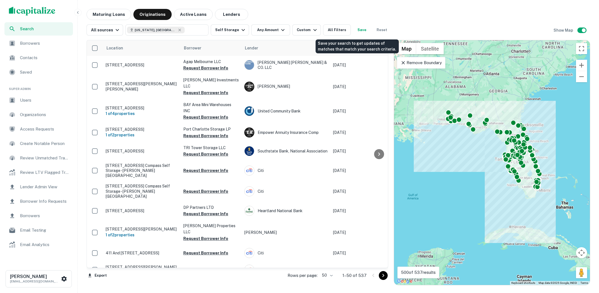
click at [357, 30] on button "Save" at bounding box center [362, 29] width 18 height 11
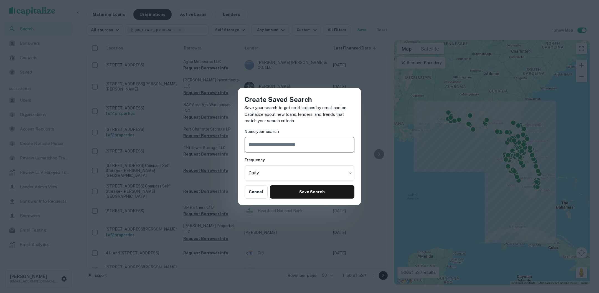
click at [302, 148] on input "text" at bounding box center [300, 145] width 110 height 16
type input "**********"
click at [318, 196] on button "Save Search" at bounding box center [312, 191] width 85 height 13
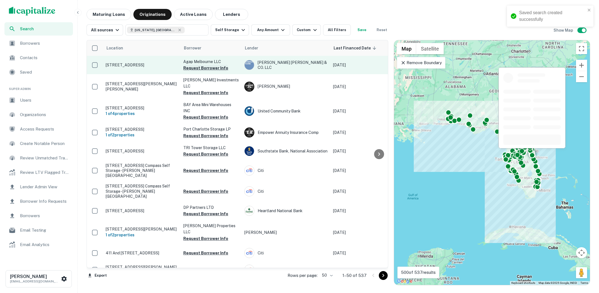
click at [214, 68] on button "Request Borrower Info" at bounding box center [205, 68] width 45 height 7
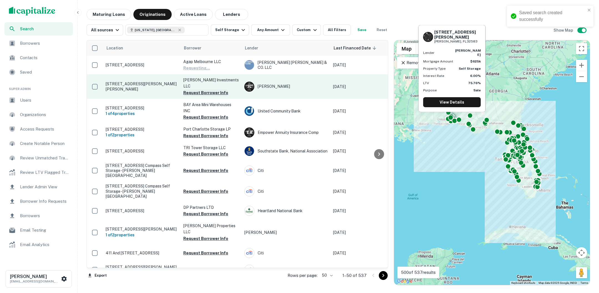
click at [214, 89] on button "Request Borrower Info" at bounding box center [205, 92] width 45 height 7
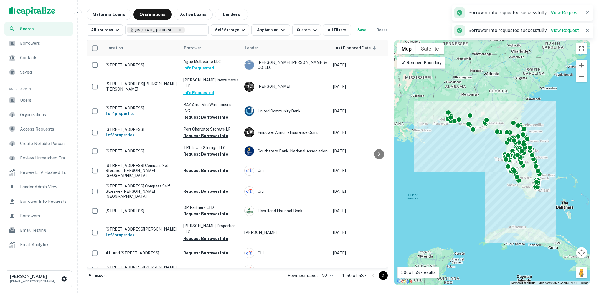
click at [45, 72] on span "Saved" at bounding box center [45, 72] width 50 height 7
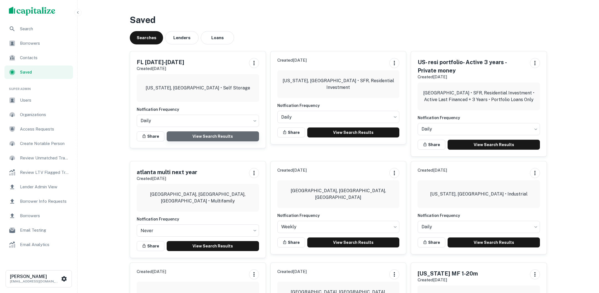
click at [216, 138] on link "View Search Results" at bounding box center [213, 136] width 92 height 10
click at [38, 45] on span "Borrowers" at bounding box center [45, 43] width 50 height 7
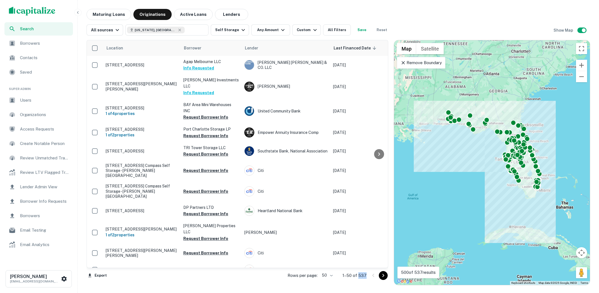
drag, startPoint x: 359, startPoint y: 276, endPoint x: 368, endPoint y: 276, distance: 8.9
click at [368, 276] on div "Rows per page: 50 ** 1–50 of 537" at bounding box center [334, 275] width 107 height 15
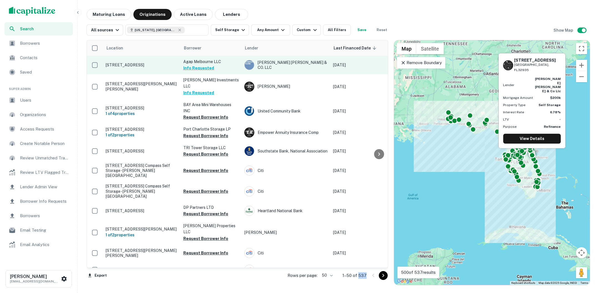
click at [167, 70] on td "[STREET_ADDRESS]" at bounding box center [142, 65] width 78 height 18
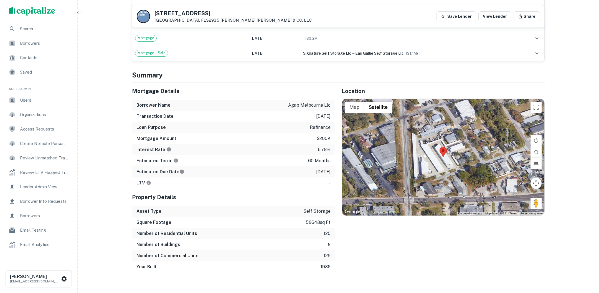
scroll to position [396, 0]
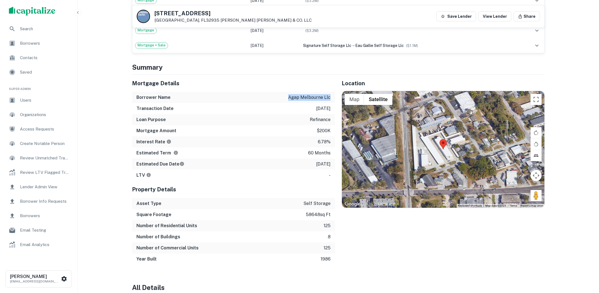
drag, startPoint x: 288, startPoint y: 95, endPoint x: 330, endPoint y: 96, distance: 41.3
click at [330, 96] on div "Borrower Name agap melbourne llc" at bounding box center [233, 97] width 203 height 11
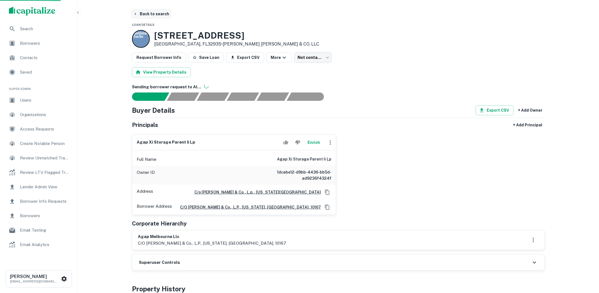
click at [158, 15] on button "Back to search" at bounding box center [151, 14] width 41 height 10
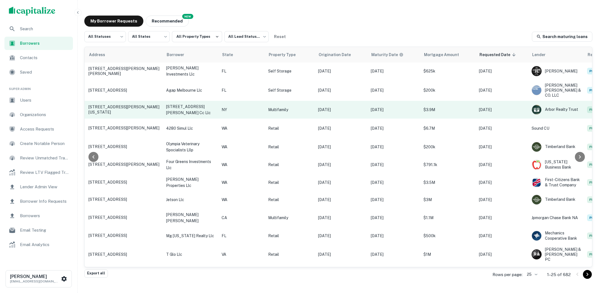
scroll to position [0, 65]
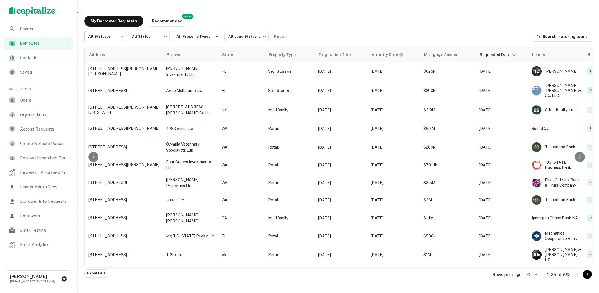
click at [114, 31] on body "Search Borrowers Contacts Saved Super Admin Users Organizations Access Requests…" at bounding box center [299, 146] width 599 height 293
click at [105, 73] on li "Fulfilled" at bounding box center [105, 71] width 42 height 10
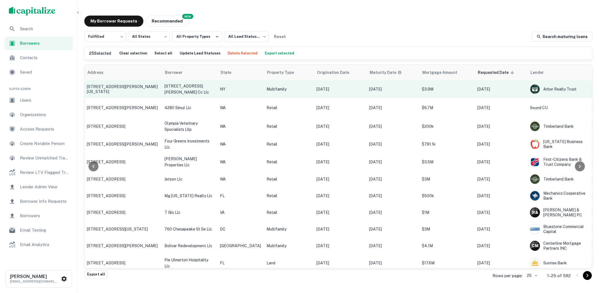
scroll to position [0, 88]
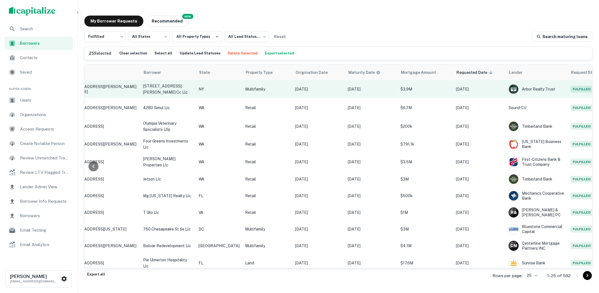
click at [476, 87] on p "Aug 26, 2025" at bounding box center [479, 89] width 47 height 6
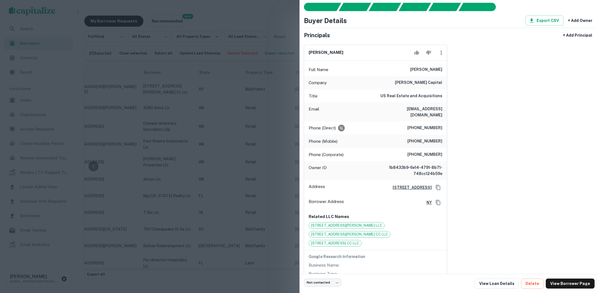
scroll to position [16, 0]
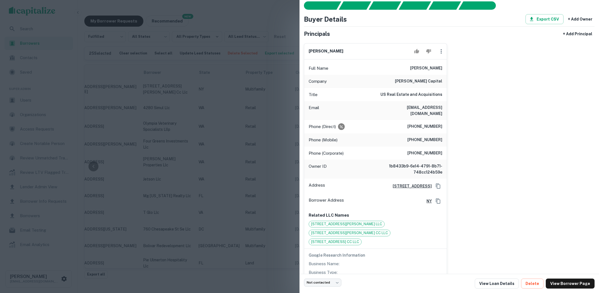
click at [275, 89] on div at bounding box center [299, 146] width 599 height 293
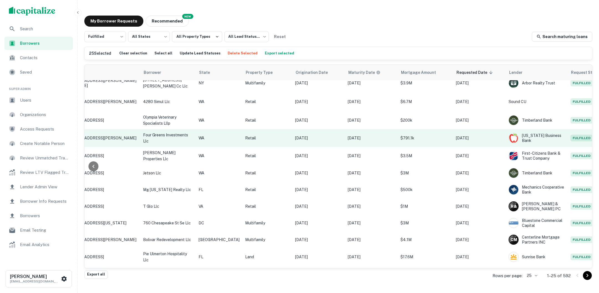
scroll to position [0, 88]
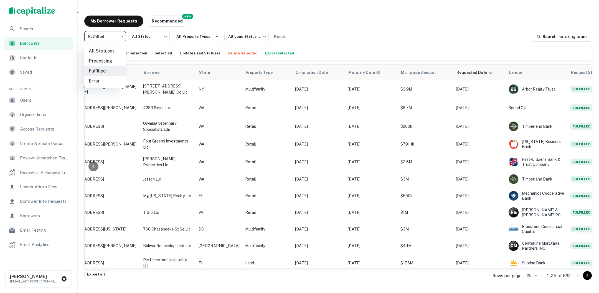
click at [121, 39] on body "Search Borrowers Contacts Saved Super Admin Users Organizations Access Requests…" at bounding box center [299, 146] width 599 height 293
click at [106, 52] on li "All Statuses" at bounding box center [105, 51] width 42 height 10
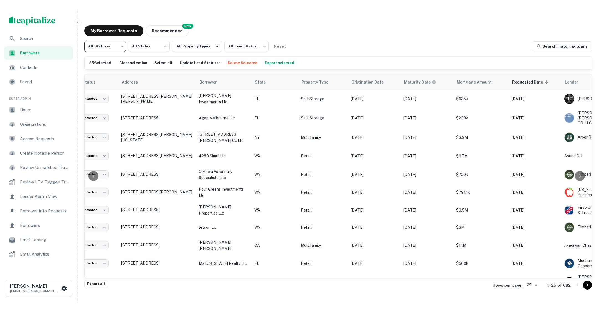
scroll to position [0, 64]
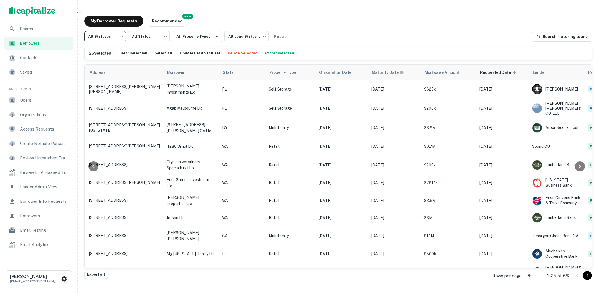
click at [122, 38] on body "Search Borrowers Contacts Saved Super Admin Users Organizations Access Requests…" at bounding box center [299, 146] width 599 height 293
click at [101, 72] on li "Fulfilled" at bounding box center [105, 71] width 42 height 10
type input "*********"
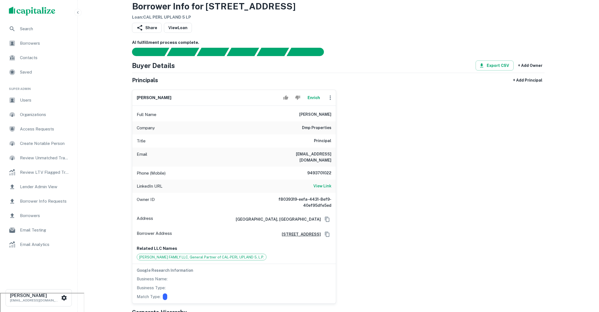
scroll to position [21, 0]
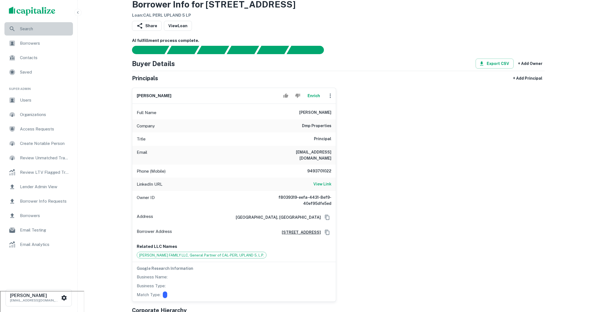
click at [34, 29] on span "Search" at bounding box center [45, 29] width 50 height 7
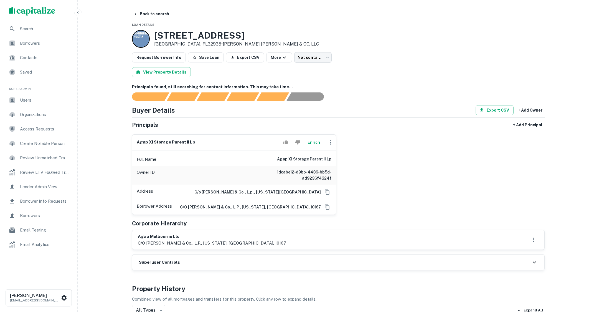
click at [47, 44] on span "Borrowers" at bounding box center [45, 43] width 50 height 7
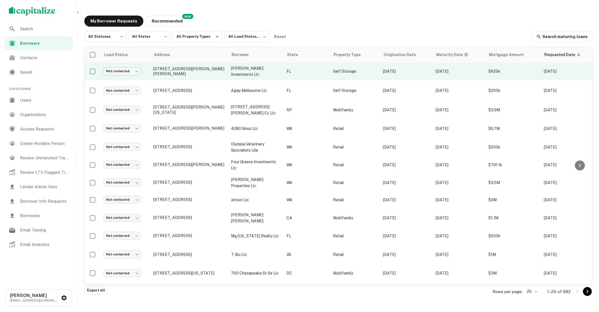
click at [136, 71] on body "Search Borrowers Contacts Saved Super Admin Users Organizations Access Requests…" at bounding box center [299, 156] width 599 height 312
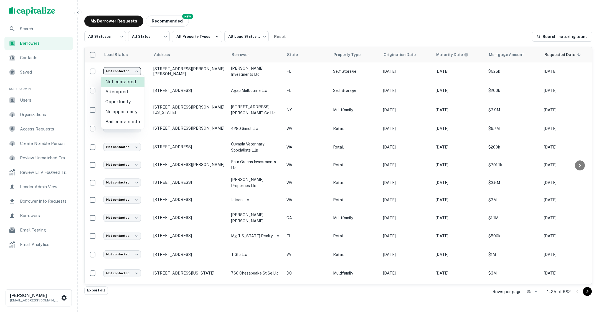
click at [247, 24] on div at bounding box center [299, 156] width 599 height 312
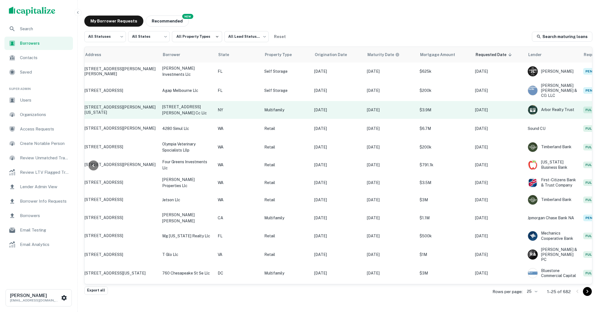
scroll to position [0, 68]
